Goal: Task Accomplishment & Management: Use online tool/utility

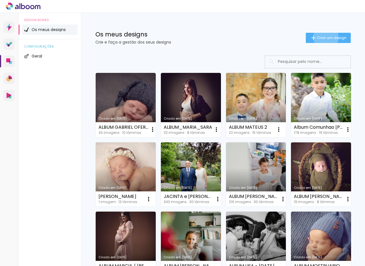
click at [325, 37] on span "Criar um design" at bounding box center [332, 38] width 30 height 4
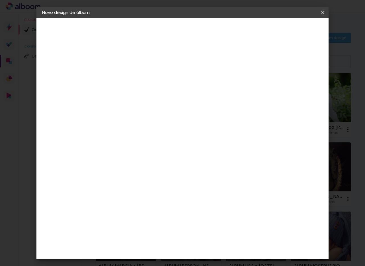
click at [135, 77] on input at bounding box center [135, 76] width 0 height 9
type input "ALBUM_MARIA_CARMEN"
type paper-input "ALBUM_MARIA_CARMEN"
click at [0, 0] on slot "Avançar" at bounding box center [0, 0] width 0 height 0
click at [0, 0] on slot "Tamanho Livre" at bounding box center [0, 0] width 0 height 0
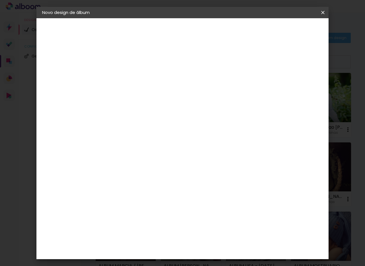
click at [0, 0] on slot "Avançar" at bounding box center [0, 0] width 0 height 0
click at [121, 143] on input "30" at bounding box center [117, 143] width 15 height 9
type input "2"
type input "30"
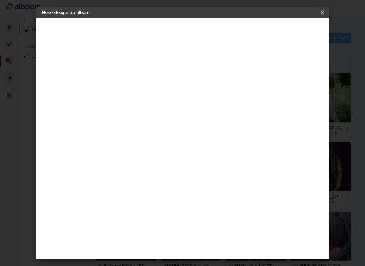
click at [291, 31] on span "Iniciar design" at bounding box center [279, 30] width 26 height 4
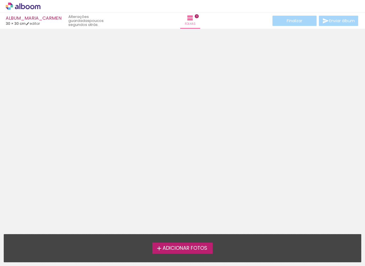
click at [180, 249] on span "Adicionar Fotos" at bounding box center [185, 248] width 45 height 5
click at [0, 0] on input "file" at bounding box center [0, 0] width 0 height 0
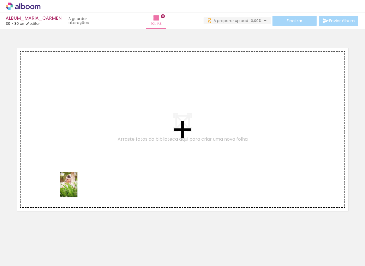
drag, startPoint x: 64, startPoint y: 239, endPoint x: 77, endPoint y: 189, distance: 52.0
click at [77, 189] on quentale-workspace at bounding box center [182, 133] width 365 height 266
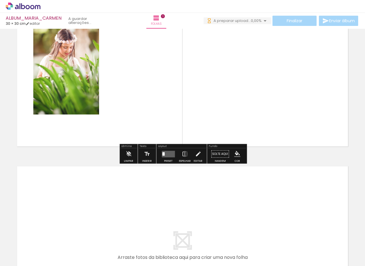
scroll to position [96, 0]
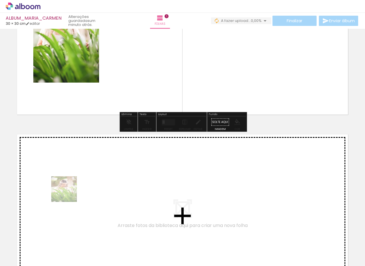
drag, startPoint x: 68, startPoint y: 203, endPoint x: 68, endPoint y: 193, distance: 9.4
click at [68, 193] on quentale-workspace at bounding box center [182, 133] width 365 height 266
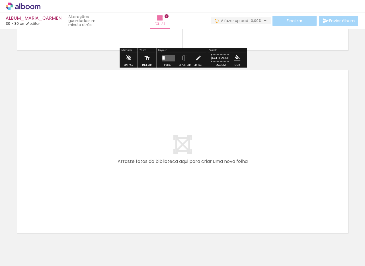
scroll to position [368, 0]
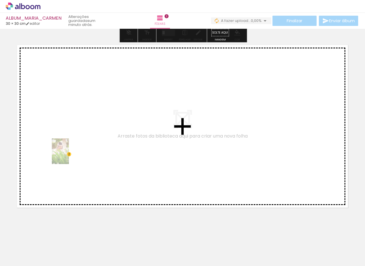
click at [69, 155] on quentale-workspace at bounding box center [182, 133] width 365 height 266
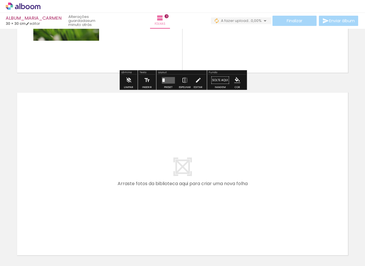
scroll to position [507, 0]
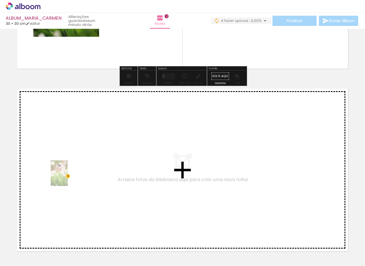
click at [68, 177] on quentale-workspace at bounding box center [182, 133] width 365 height 266
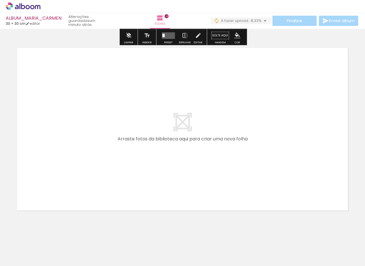
scroll to position [734, 0]
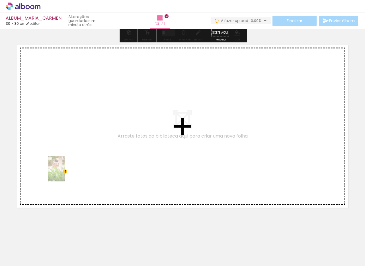
click at [65, 173] on quentale-workspace at bounding box center [182, 133] width 365 height 266
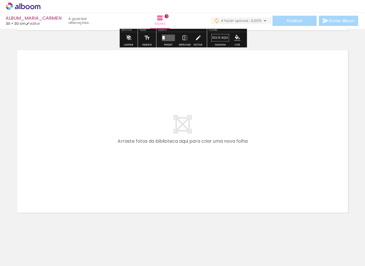
scroll to position [916, 0]
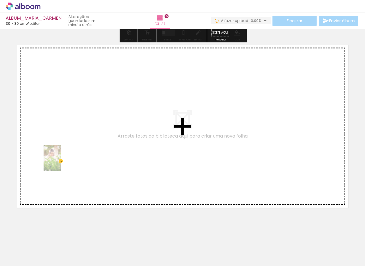
drag, startPoint x: 57, startPoint y: 246, endPoint x: 61, endPoint y: 162, distance: 83.8
click at [61, 162] on quentale-workspace at bounding box center [182, 133] width 365 height 266
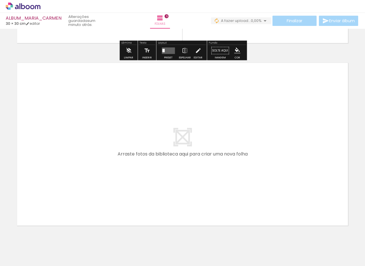
scroll to position [1087, 0]
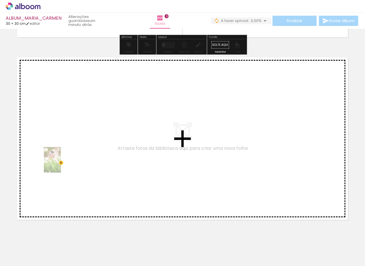
drag, startPoint x: 57, startPoint y: 244, endPoint x: 61, endPoint y: 164, distance: 79.6
click at [61, 164] on quentale-workspace at bounding box center [182, 133] width 365 height 266
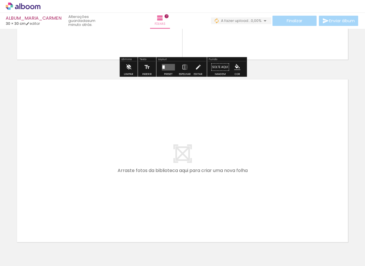
scroll to position [1267, 0]
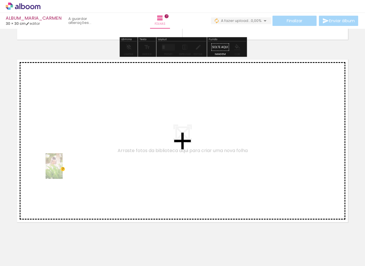
drag, startPoint x: 57, startPoint y: 243, endPoint x: 63, endPoint y: 170, distance: 72.9
click at [63, 170] on quentale-workspace at bounding box center [182, 133] width 365 height 266
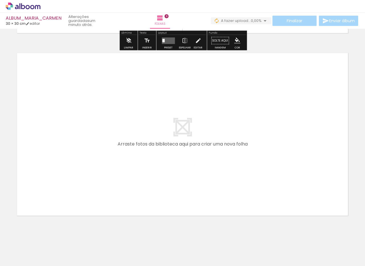
scroll to position [1464, 0]
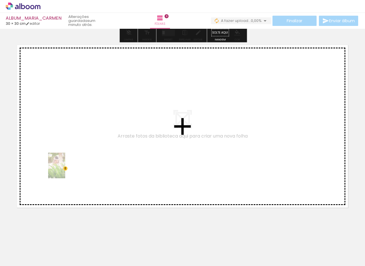
drag, startPoint x: 60, startPoint y: 246, endPoint x: 65, endPoint y: 170, distance: 75.9
click at [65, 170] on quentale-workspace at bounding box center [182, 133] width 365 height 266
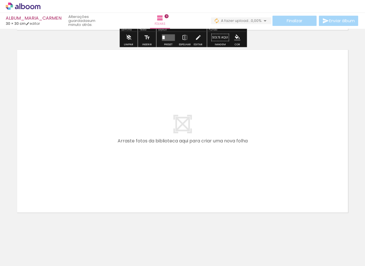
scroll to position [1647, 0]
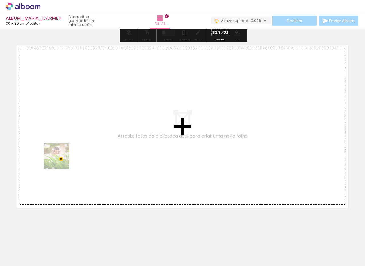
drag, startPoint x: 60, startPoint y: 241, endPoint x: 61, endPoint y: 159, distance: 81.8
click at [61, 159] on quentale-workspace at bounding box center [182, 133] width 365 height 266
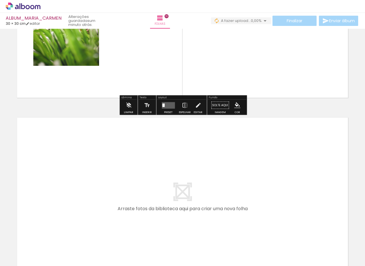
scroll to position [1784, 0]
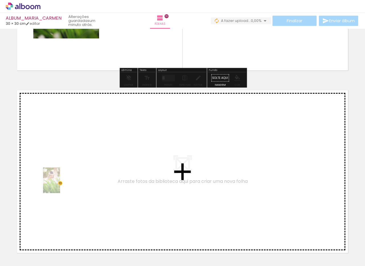
click at [60, 185] on quentale-workspace at bounding box center [182, 133] width 365 height 266
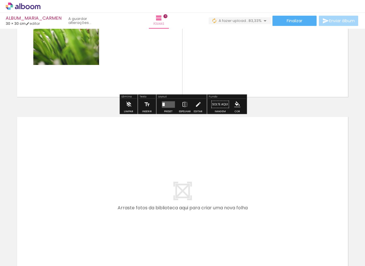
scroll to position [1944, 0]
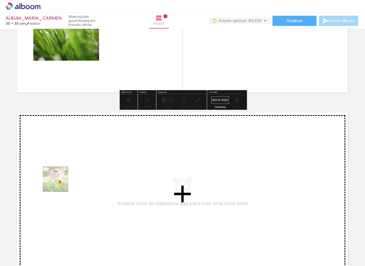
drag, startPoint x: 62, startPoint y: 234, endPoint x: 60, endPoint y: 183, distance: 51.0
click at [60, 183] on quentale-workspace at bounding box center [182, 133] width 365 height 266
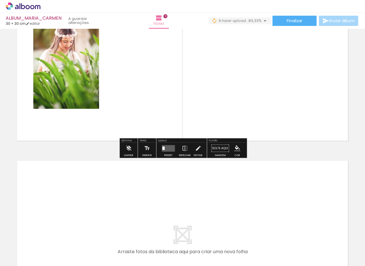
scroll to position [2089, 0]
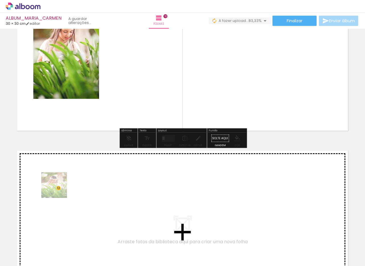
drag, startPoint x: 58, startPoint y: 207, endPoint x: 58, endPoint y: 189, distance: 17.9
click at [58, 189] on quentale-workspace at bounding box center [182, 133] width 365 height 266
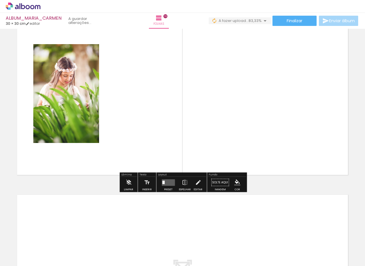
scroll to position [2255, 0]
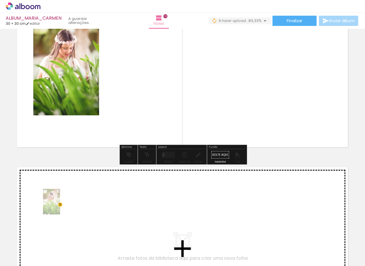
click at [60, 206] on quentale-workspace at bounding box center [182, 133] width 365 height 266
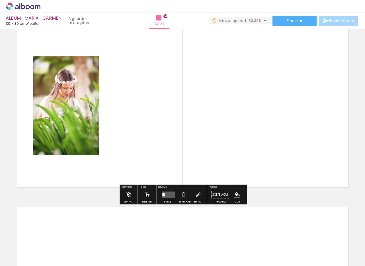
scroll to position [2439, 0]
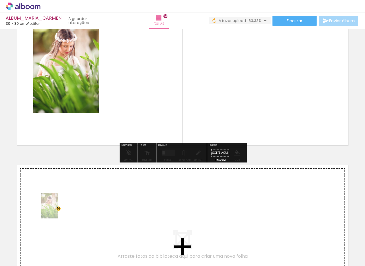
click at [58, 210] on quentale-workspace at bounding box center [182, 133] width 365 height 266
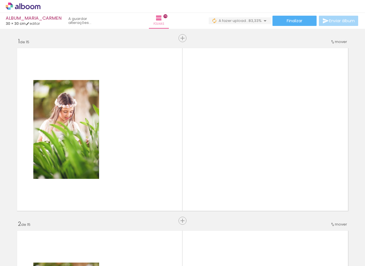
scroll to position [0, 66]
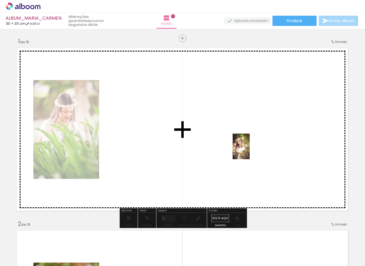
drag, startPoint x: 236, startPoint y: 197, endPoint x: 250, endPoint y: 149, distance: 49.5
click at [250, 149] on quentale-workspace at bounding box center [182, 133] width 365 height 266
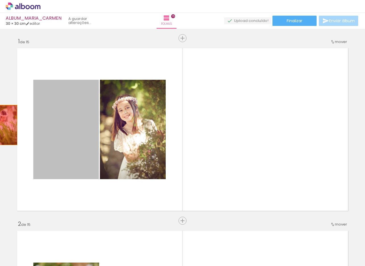
drag, startPoint x: 59, startPoint y: 127, endPoint x: 5, endPoint y: 125, distance: 54.5
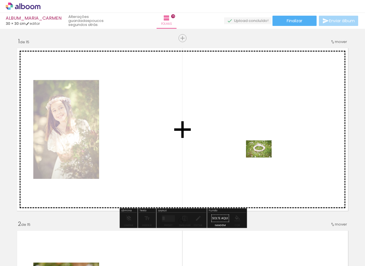
drag, startPoint x: 307, startPoint y: 247, endPoint x: 263, endPoint y: 158, distance: 99.9
click at [263, 158] on quentale-workspace at bounding box center [182, 133] width 365 height 266
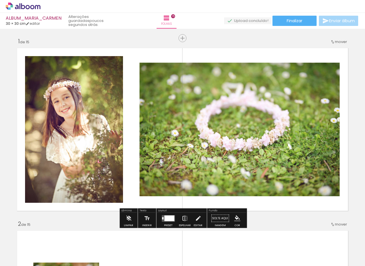
click at [183, 218] on iron-icon at bounding box center [185, 218] width 6 height 11
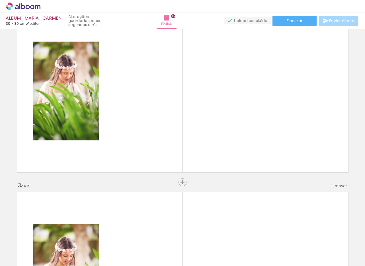
scroll to position [0, 0]
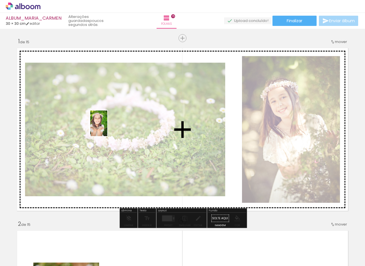
drag, startPoint x: 340, startPoint y: 246, endPoint x: 107, endPoint y: 128, distance: 261.1
click at [107, 128] on quentale-workspace at bounding box center [182, 133] width 365 height 266
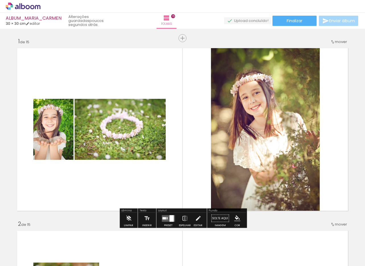
drag, startPoint x: 169, startPoint y: 218, endPoint x: 218, endPoint y: 210, distance: 50.3
click at [169, 218] on div at bounding box center [171, 218] width 4 height 7
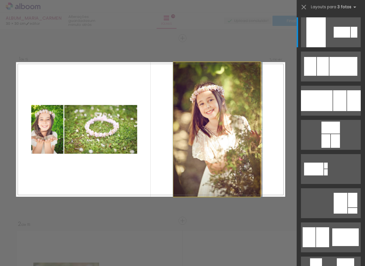
drag, startPoint x: 203, startPoint y: 122, endPoint x: 216, endPoint y: 112, distance: 16.4
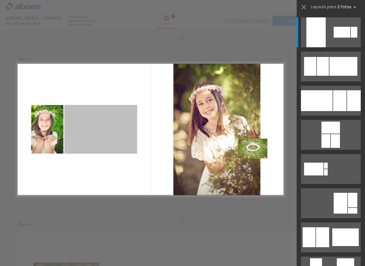
drag, startPoint x: 131, startPoint y: 100, endPoint x: 291, endPoint y: 153, distance: 168.7
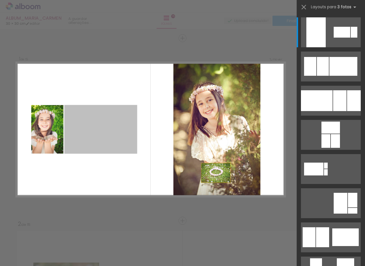
drag, startPoint x: 290, startPoint y: 186, endPoint x: 241, endPoint y: 179, distance: 49.4
click at [241, 179] on quentale-layouter at bounding box center [150, 129] width 269 height 135
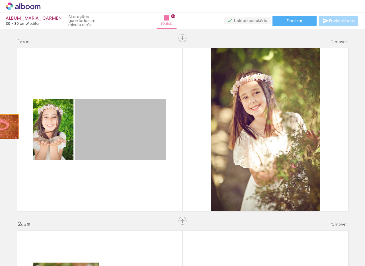
drag, startPoint x: 122, startPoint y: 129, endPoint x: 15, endPoint y: 126, distance: 106.9
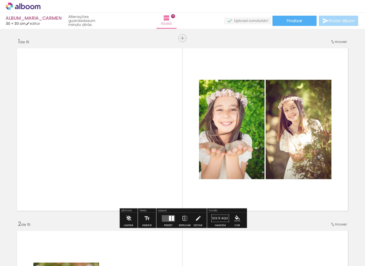
click at [166, 218] on quentale-layouter at bounding box center [168, 218] width 13 height 7
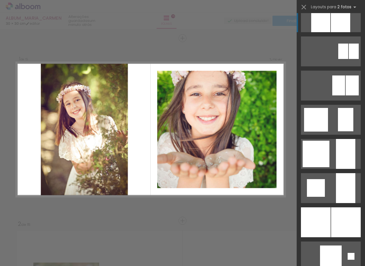
scroll to position [393, 0]
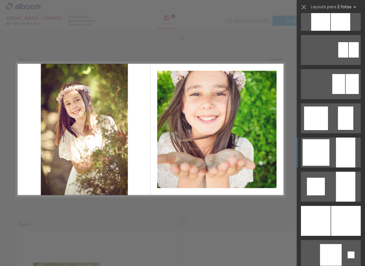
click at [330, 152] on quentale-layouter at bounding box center [331, 153] width 60 height 30
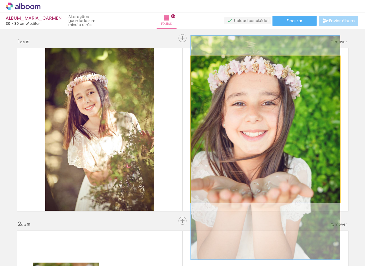
drag, startPoint x: 247, startPoint y: 121, endPoint x: 257, endPoint y: 138, distance: 19.9
click at [258, 139] on div at bounding box center [265, 148] width 149 height 224
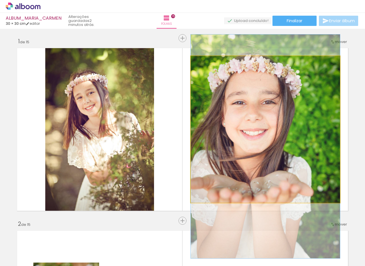
drag, startPoint x: 247, startPoint y: 137, endPoint x: 270, endPoint y: 136, distance: 23.4
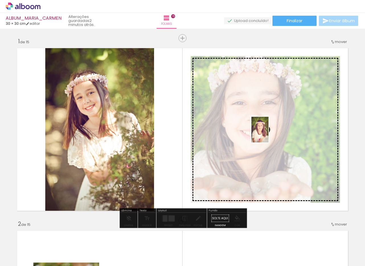
drag, startPoint x: 183, startPoint y: 250, endPoint x: 269, endPoint y: 134, distance: 143.6
click at [269, 134] on quentale-workspace at bounding box center [182, 133] width 365 height 266
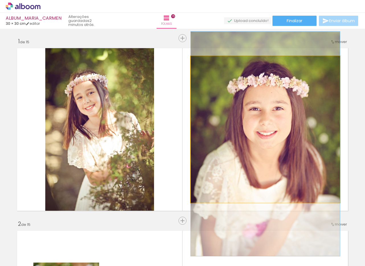
drag, startPoint x: 270, startPoint y: 121, endPoint x: 229, endPoint y: 140, distance: 45.4
click at [270, 135] on div at bounding box center [265, 144] width 149 height 224
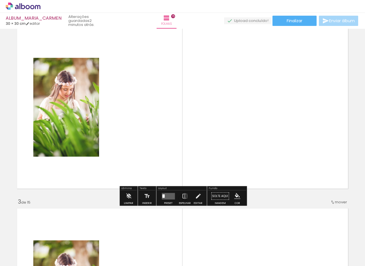
scroll to position [205, 0]
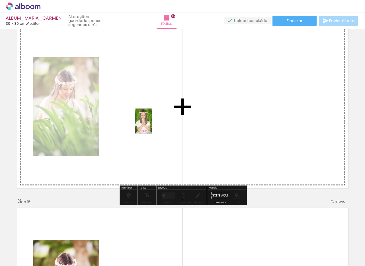
drag, startPoint x: 91, startPoint y: 245, endPoint x: 152, endPoint y: 126, distance: 133.9
click at [152, 126] on quentale-workspace at bounding box center [182, 133] width 365 height 266
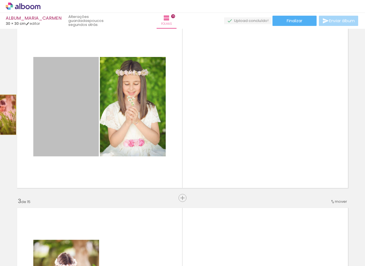
drag, startPoint x: 59, startPoint y: 115, endPoint x: 3, endPoint y: 115, distance: 56.1
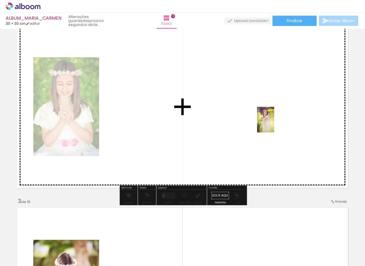
drag, startPoint x: 281, startPoint y: 248, endPoint x: 274, endPoint y: 121, distance: 127.0
click at [274, 122] on quentale-workspace at bounding box center [182, 133] width 365 height 266
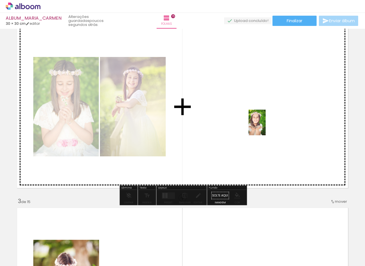
drag, startPoint x: 271, startPoint y: 153, endPoint x: 266, endPoint y: 126, distance: 27.5
click at [266, 126] on quentale-workspace at bounding box center [182, 133] width 365 height 266
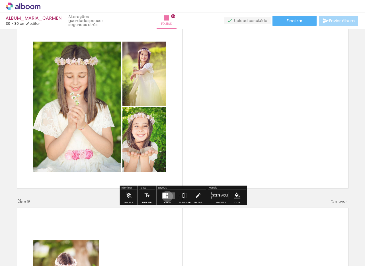
click at [166, 196] on div at bounding box center [166, 197] width 1 height 3
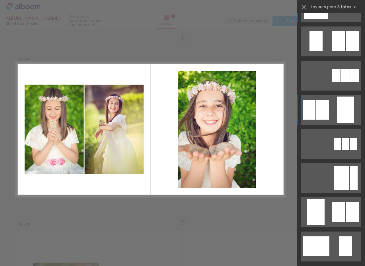
scroll to position [26, 0]
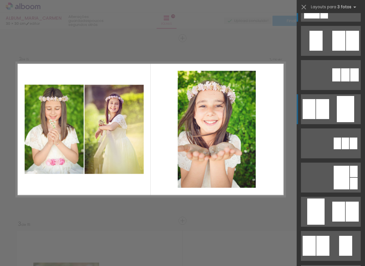
click at [337, 112] on div at bounding box center [345, 109] width 17 height 26
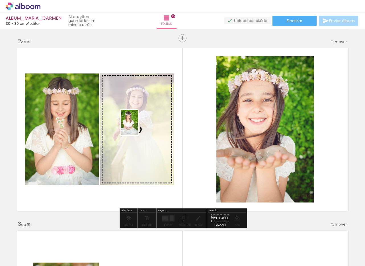
drag, startPoint x: 152, startPoint y: 246, endPoint x: 139, endPoint y: 128, distance: 119.5
click at [138, 127] on quentale-workspace at bounding box center [182, 133] width 365 height 266
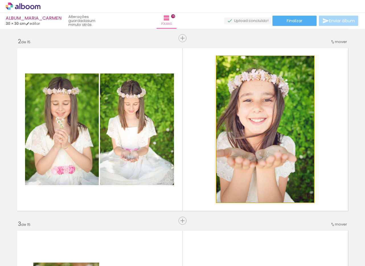
click at [275, 147] on quentale-photo at bounding box center [266, 129] width 98 height 146
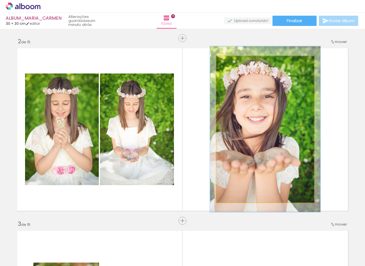
click at [232, 62] on div at bounding box center [232, 62] width 5 height 5
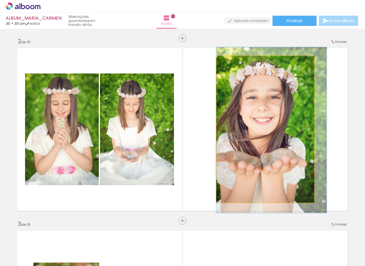
drag, startPoint x: 261, startPoint y: 134, endPoint x: 268, endPoint y: 136, distance: 7.2
click at [268, 136] on div at bounding box center [272, 130] width 111 height 166
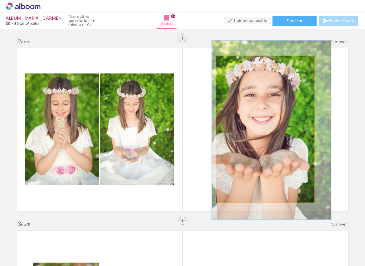
type paper-slider "121"
drag, startPoint x: 232, startPoint y: 62, endPoint x: 234, endPoint y: 68, distance: 6.1
click at [234, 62] on div at bounding box center [234, 62] width 5 height 5
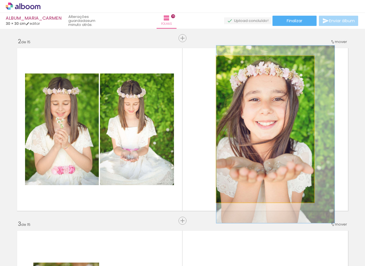
drag, startPoint x: 264, startPoint y: 126, endPoint x: 272, endPoint y: 129, distance: 7.9
click at [272, 129] on div at bounding box center [276, 134] width 118 height 177
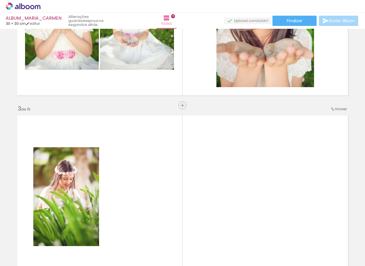
scroll to position [311, 0]
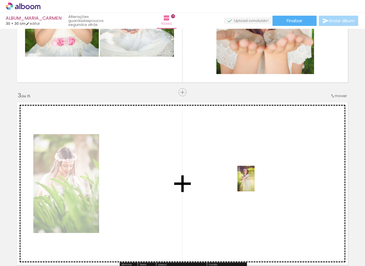
drag, startPoint x: 279, startPoint y: 246, endPoint x: 255, endPoint y: 183, distance: 67.4
click at [255, 183] on quentale-workspace at bounding box center [182, 133] width 365 height 266
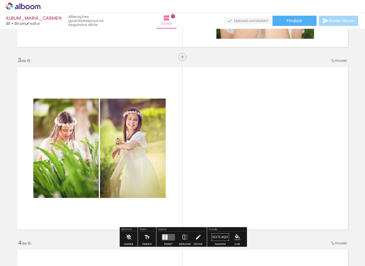
scroll to position [356, 0]
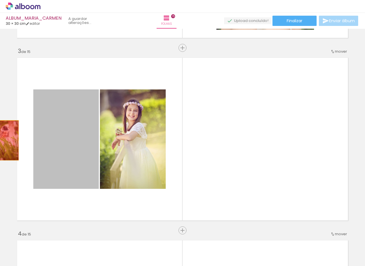
drag, startPoint x: 69, startPoint y: 144, endPoint x: 5, endPoint y: 140, distance: 63.9
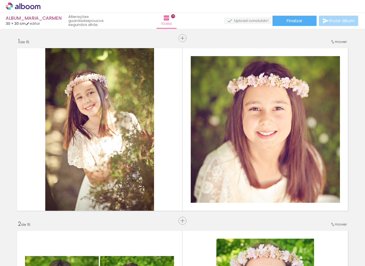
scroll to position [0, 66]
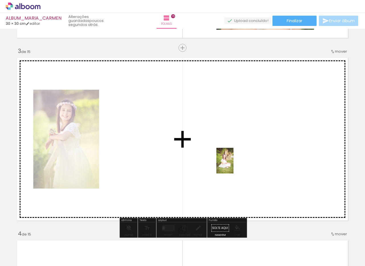
drag, startPoint x: 80, startPoint y: 241, endPoint x: 234, endPoint y: 165, distance: 171.1
click at [234, 165] on quentale-workspace at bounding box center [182, 133] width 365 height 266
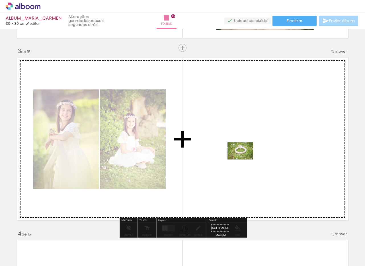
drag, startPoint x: 313, startPoint y: 248, endPoint x: 244, endPoint y: 160, distance: 111.3
click at [244, 160] on quentale-workspace at bounding box center [182, 133] width 365 height 266
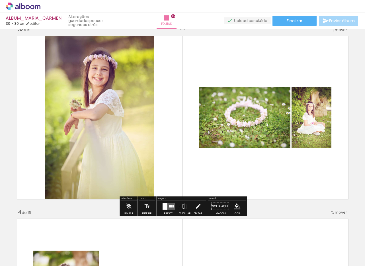
scroll to position [399, 0]
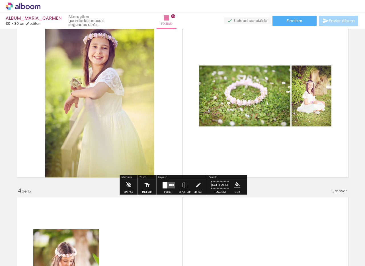
drag, startPoint x: 164, startPoint y: 186, endPoint x: 173, endPoint y: 185, distance: 8.7
click at [164, 186] on div at bounding box center [165, 185] width 4 height 7
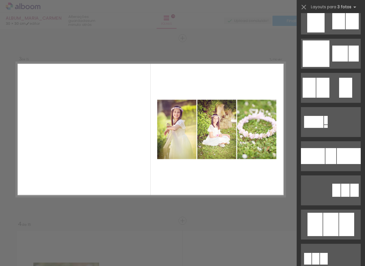
scroll to position [2207, 0]
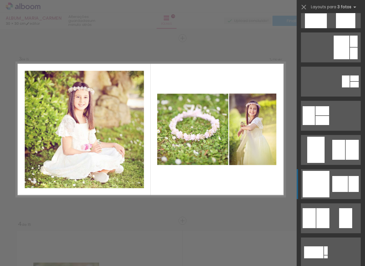
click at [337, 184] on div at bounding box center [340, 184] width 16 height 16
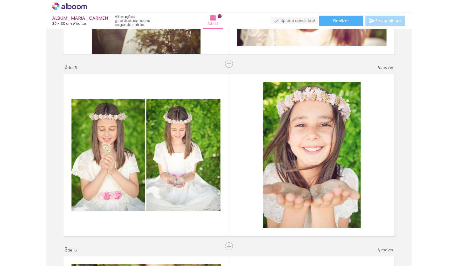
scroll to position [164, 0]
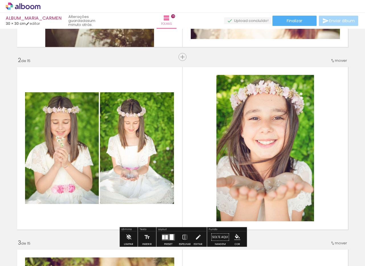
click at [21, 260] on span "Adicionar Fotos" at bounding box center [20, 258] width 17 height 6
click at [0, 0] on input "file" at bounding box center [0, 0] width 0 height 0
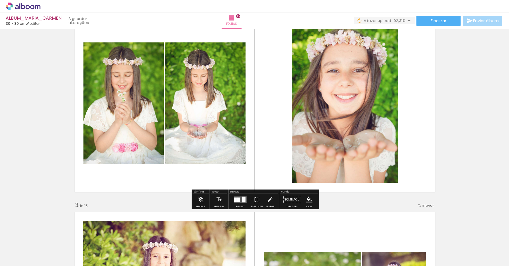
scroll to position [233, 0]
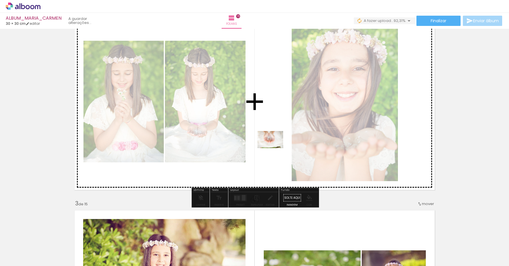
click at [275, 148] on quentale-workspace at bounding box center [254, 133] width 509 height 266
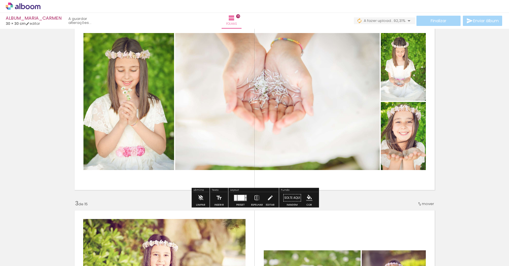
click at [239, 198] on div at bounding box center [241, 198] width 7 height 6
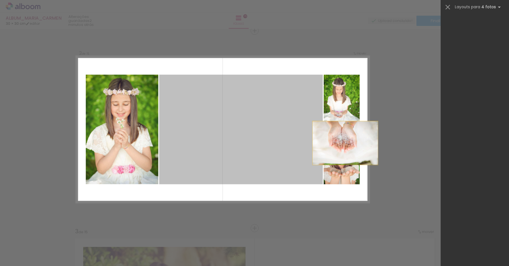
scroll to position [0, 0]
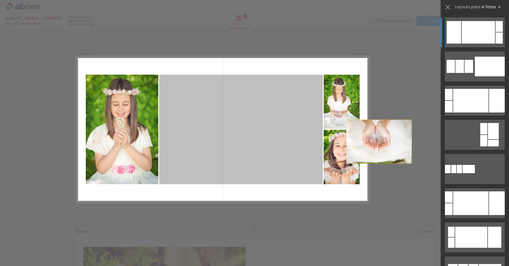
drag, startPoint x: 317, startPoint y: 131, endPoint x: 418, endPoint y: 145, distance: 102.1
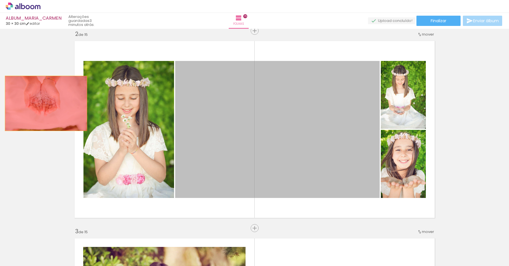
drag, startPoint x: 201, startPoint y: 102, endPoint x: 46, endPoint y: 103, distance: 155.8
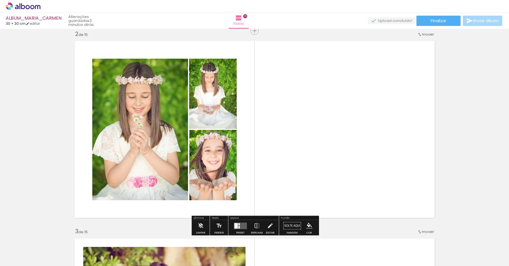
click at [332, 142] on quentale-layouter at bounding box center [255, 129] width 366 height 183
drag, startPoint x: 235, startPoint y: 227, endPoint x: 262, endPoint y: 212, distance: 30.6
click at [235, 227] on div at bounding box center [235, 225] width 3 height 5
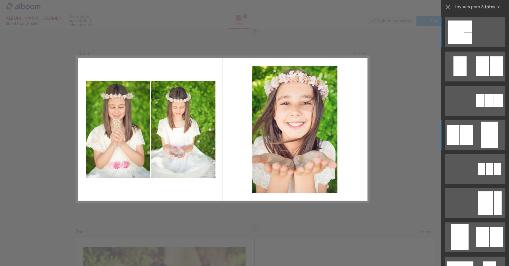
click at [365, 136] on quentale-layouter at bounding box center [475, 135] width 60 height 30
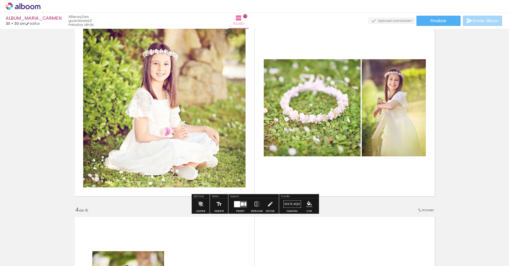
scroll to position [425, 0]
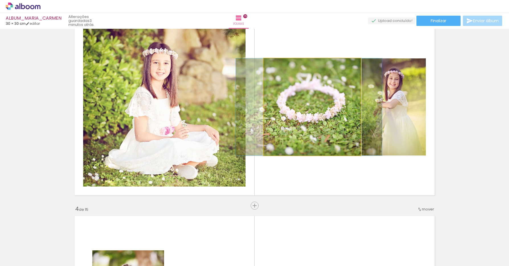
drag, startPoint x: 310, startPoint y: 121, endPoint x: 307, endPoint y: 117, distance: 5.3
click at [307, 125] on div at bounding box center [309, 106] width 146 height 97
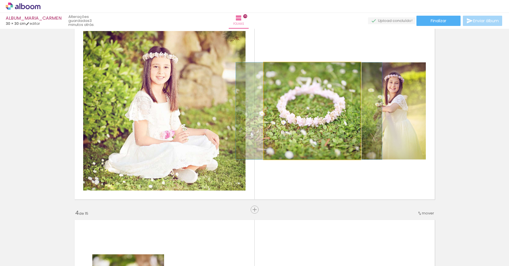
scroll to position [420, 0]
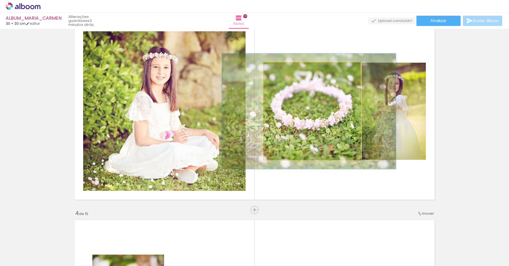
type paper-slider "119"
drag, startPoint x: 279, startPoint y: 69, endPoint x: 290, endPoint y: 95, distance: 29.0
click at [283, 70] on div at bounding box center [280, 68] width 9 height 9
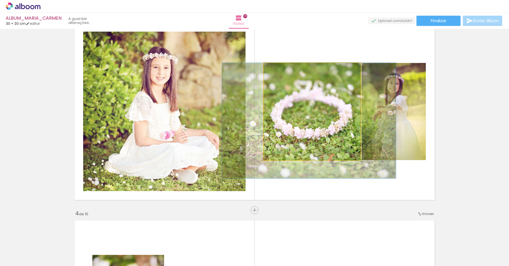
drag, startPoint x: 314, startPoint y: 116, endPoint x: 314, endPoint y: 132, distance: 16.2
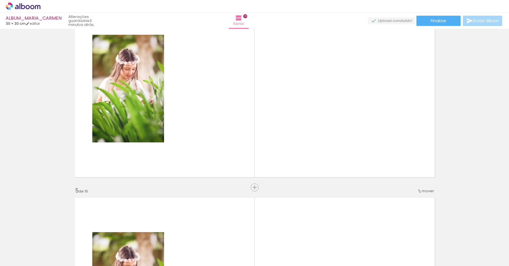
scroll to position [640, 0]
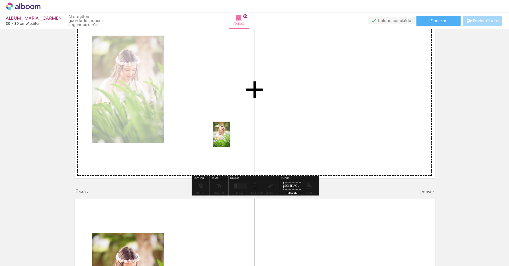
drag, startPoint x: 165, startPoint y: 201, endPoint x: 229, endPoint y: 138, distance: 90.8
click at [229, 138] on quentale-workspace at bounding box center [254, 133] width 509 height 266
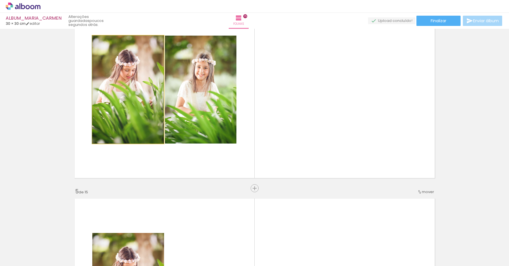
click at [127, 97] on quentale-photo at bounding box center [128, 90] width 72 height 108
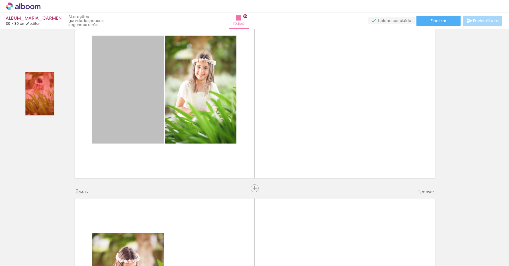
drag, startPoint x: 122, startPoint y: 96, endPoint x: 44, endPoint y: 95, distance: 78.4
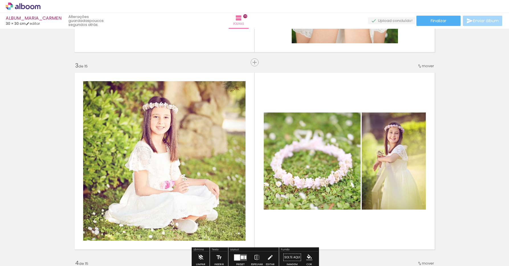
scroll to position [361, 0]
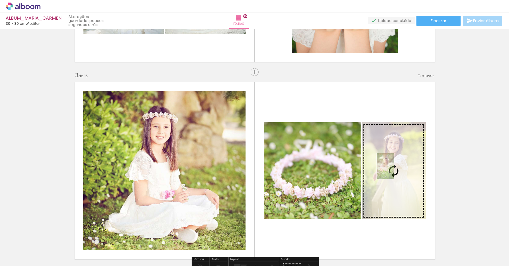
drag, startPoint x: 94, startPoint y: 250, endPoint x: 394, endPoint y: 170, distance: 310.0
click at [365, 170] on quentale-workspace at bounding box center [254, 133] width 509 height 266
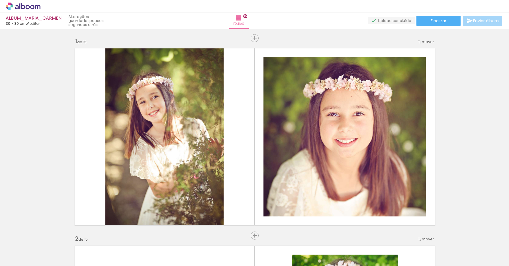
type paper-slider "114"
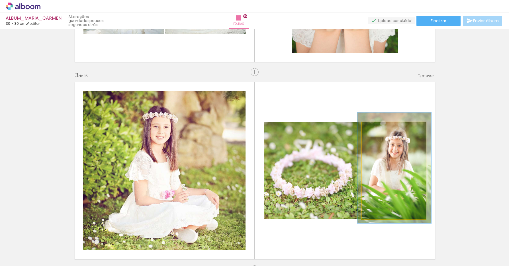
click at [396, 179] on div at bounding box center [395, 168] width 74 height 111
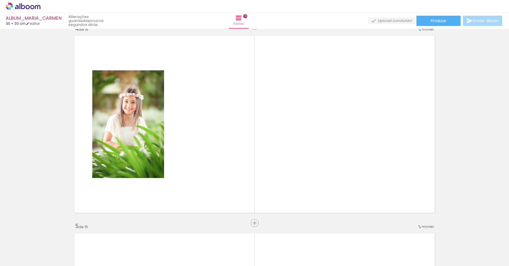
scroll to position [606, 0]
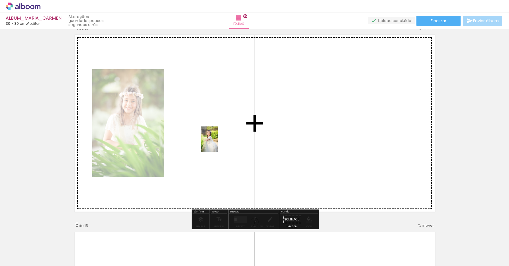
drag, startPoint x: 309, startPoint y: 242, endPoint x: 240, endPoint y: 162, distance: 105.6
click at [218, 144] on quentale-workspace at bounding box center [254, 133] width 509 height 266
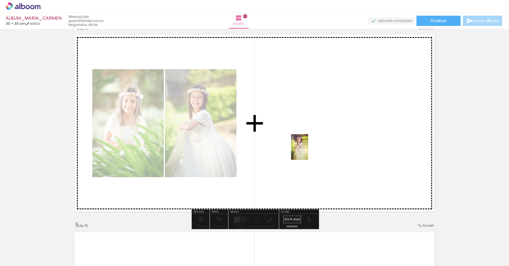
drag, startPoint x: 342, startPoint y: 240, endPoint x: 308, endPoint y: 151, distance: 95.3
click at [308, 151] on quentale-workspace at bounding box center [254, 133] width 509 height 266
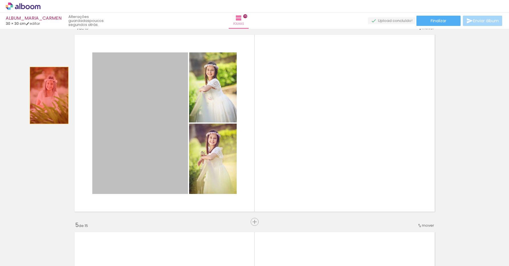
drag, startPoint x: 113, startPoint y: 99, endPoint x: 47, endPoint y: 95, distance: 66.2
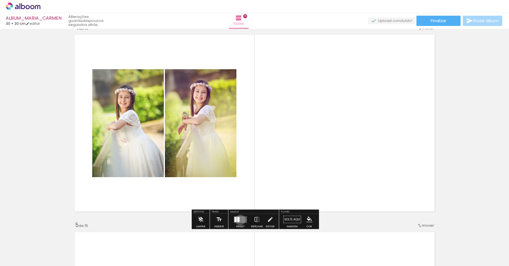
drag, startPoint x: 239, startPoint y: 220, endPoint x: 262, endPoint y: 216, distance: 23.4
click at [239, 220] on quentale-layouter at bounding box center [240, 219] width 13 height 7
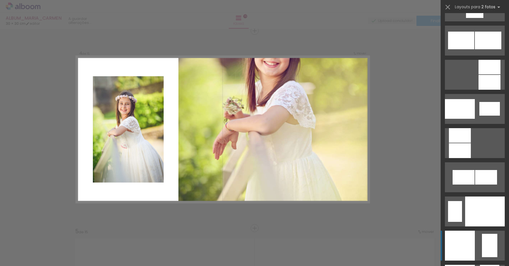
scroll to position [2162, 0]
